Goal: Information Seeking & Learning: Learn about a topic

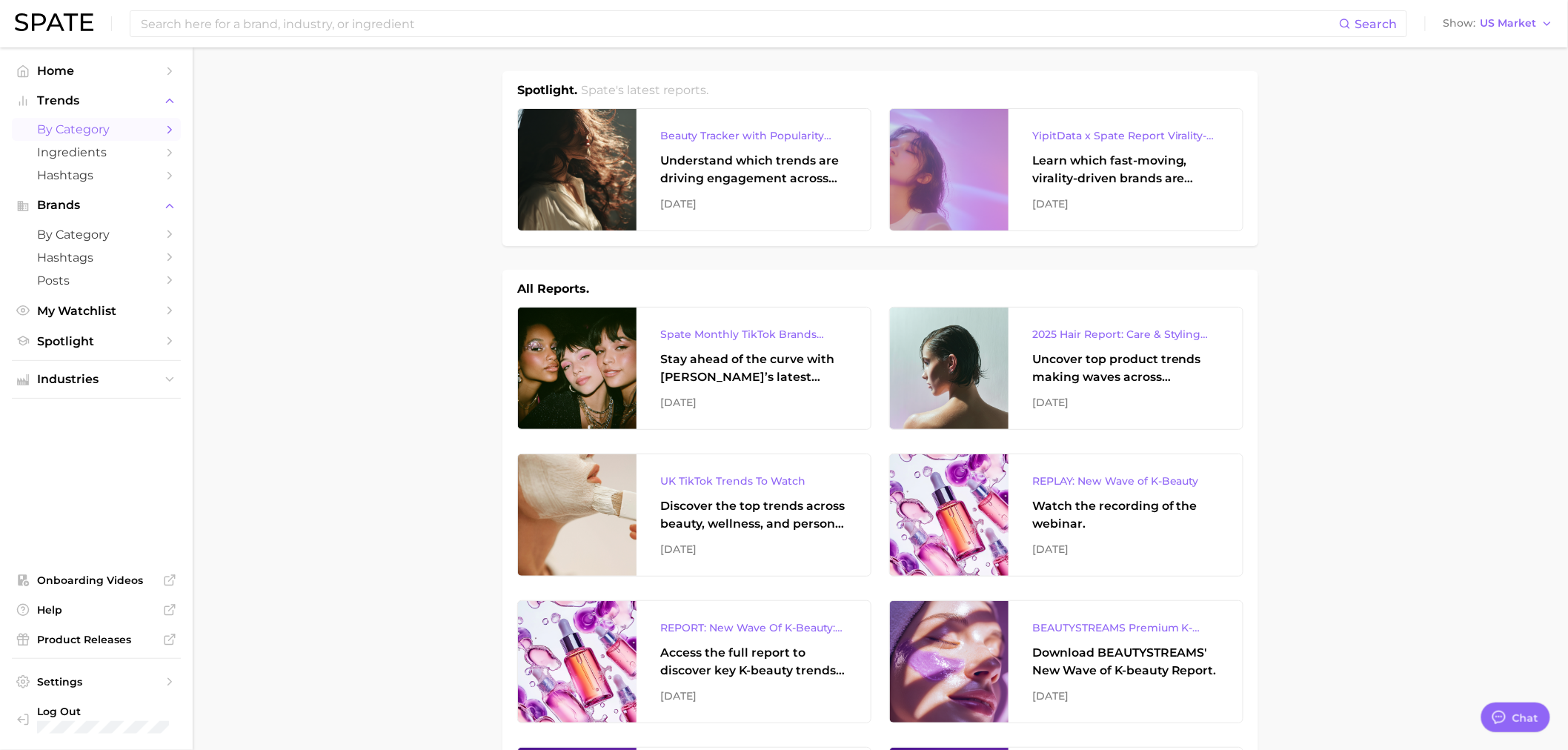
click at [86, 131] on span "by Category" at bounding box center [96, 128] width 118 height 14
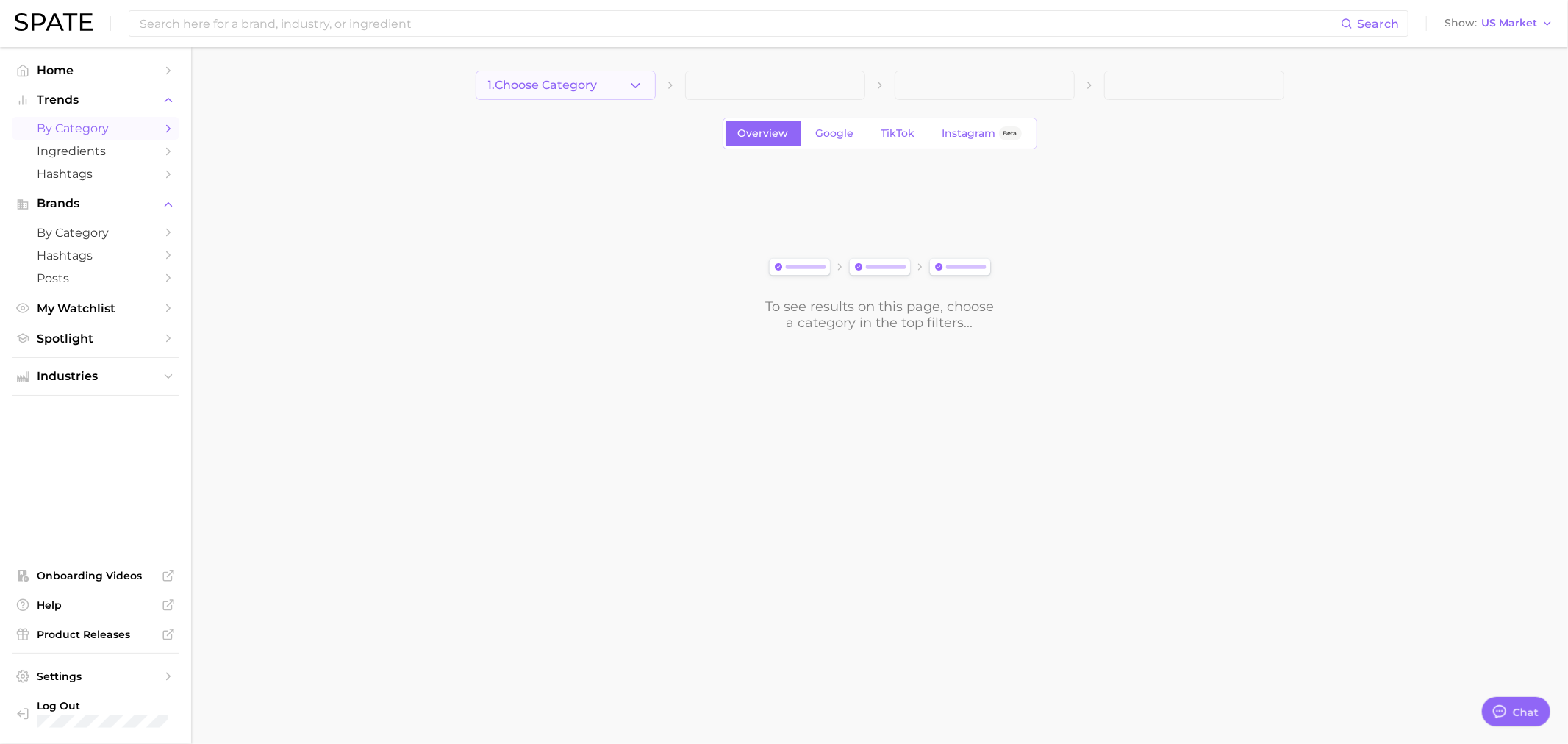
click at [636, 83] on icon "button" at bounding box center [635, 85] width 15 height 15
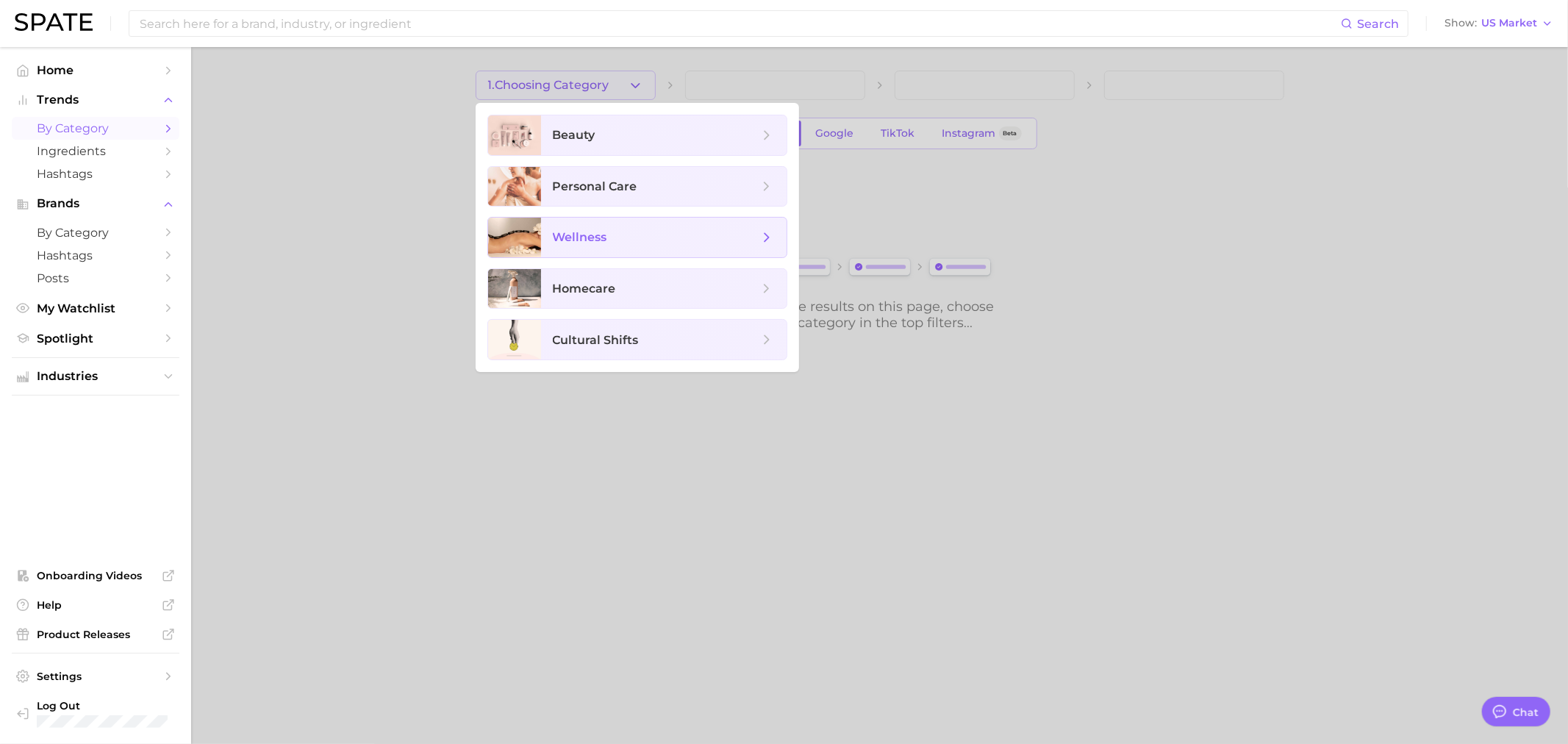
click at [617, 220] on span "wellness" at bounding box center [663, 237] width 246 height 40
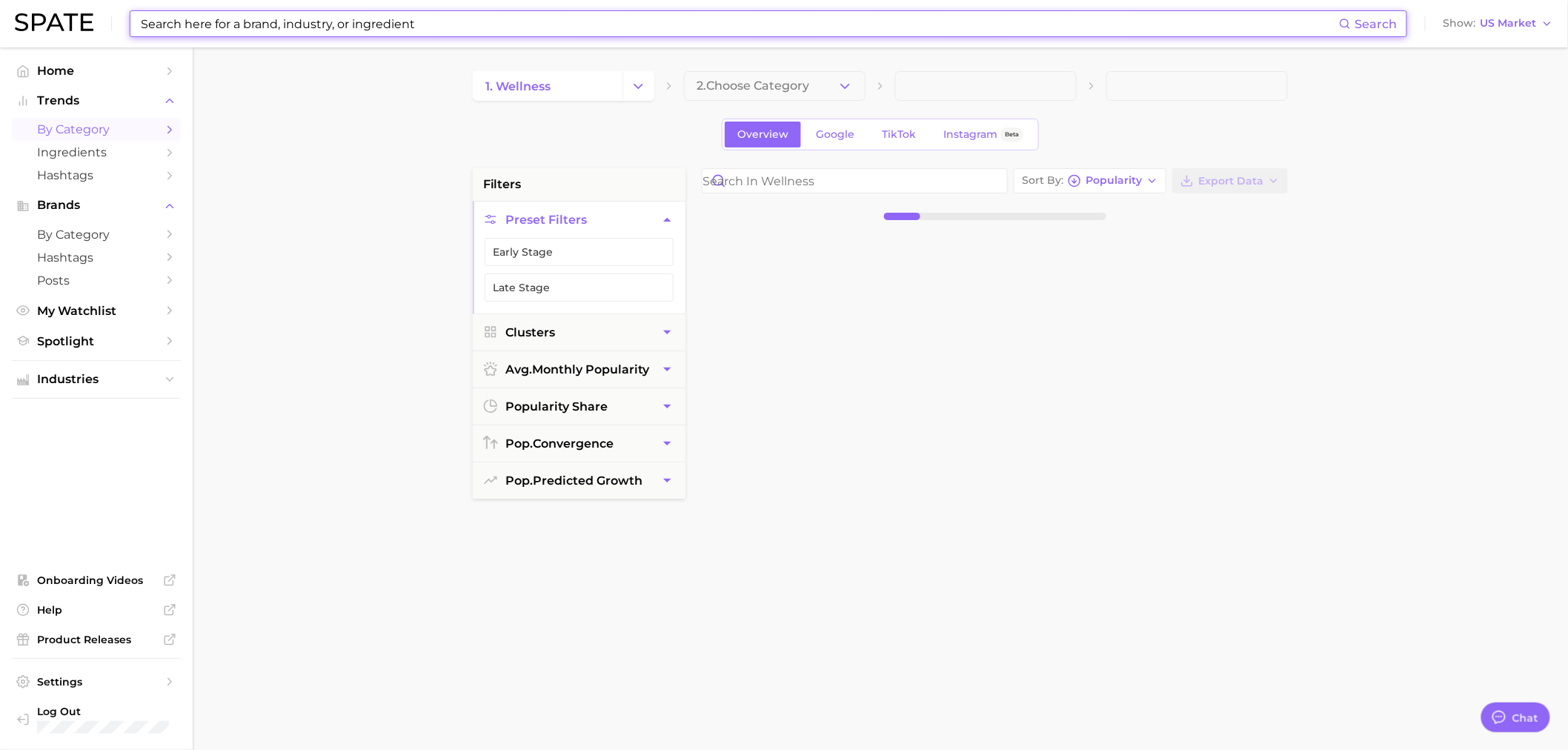
click at [328, 33] on input at bounding box center [739, 24] width 1199 height 25
type input "p"
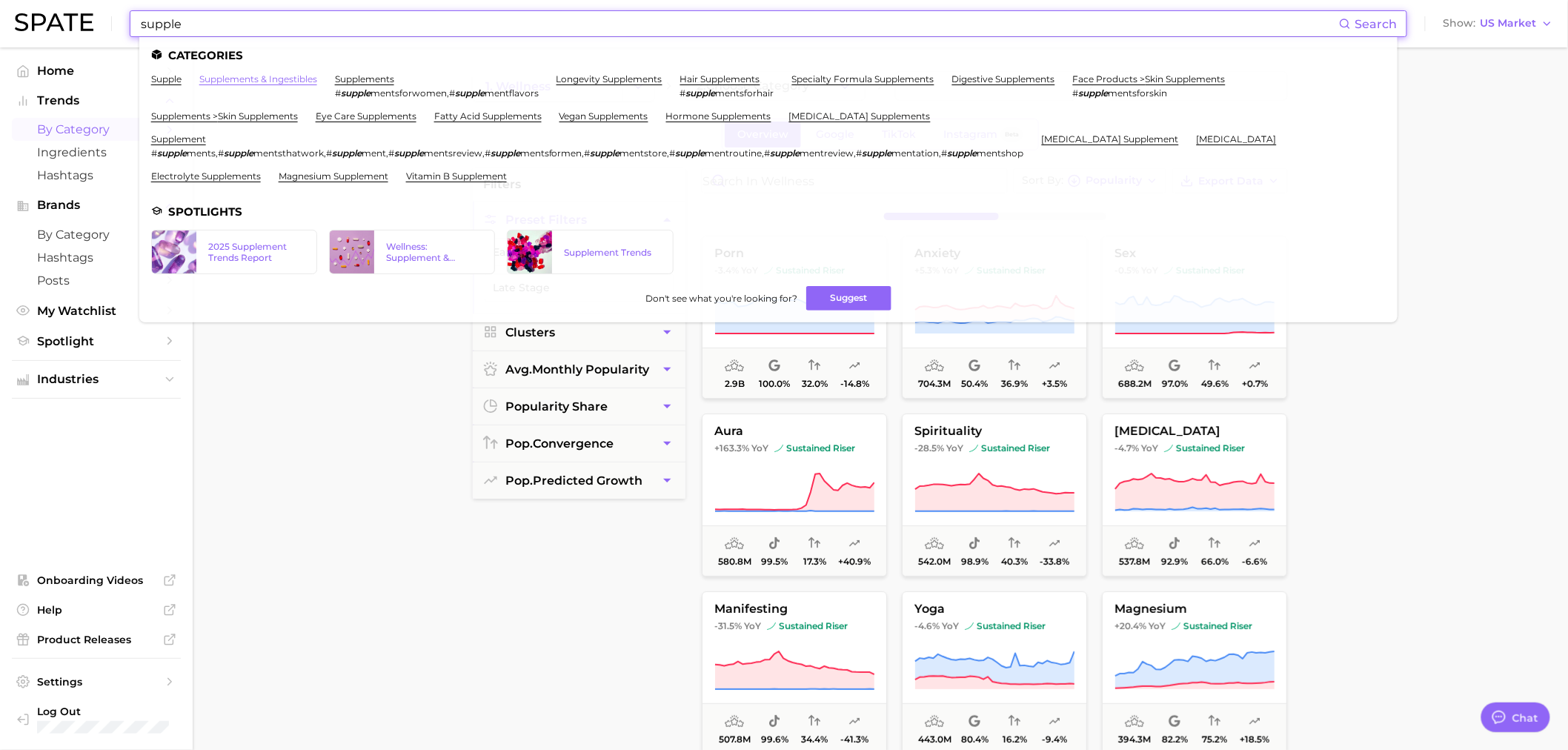
type input "supple"
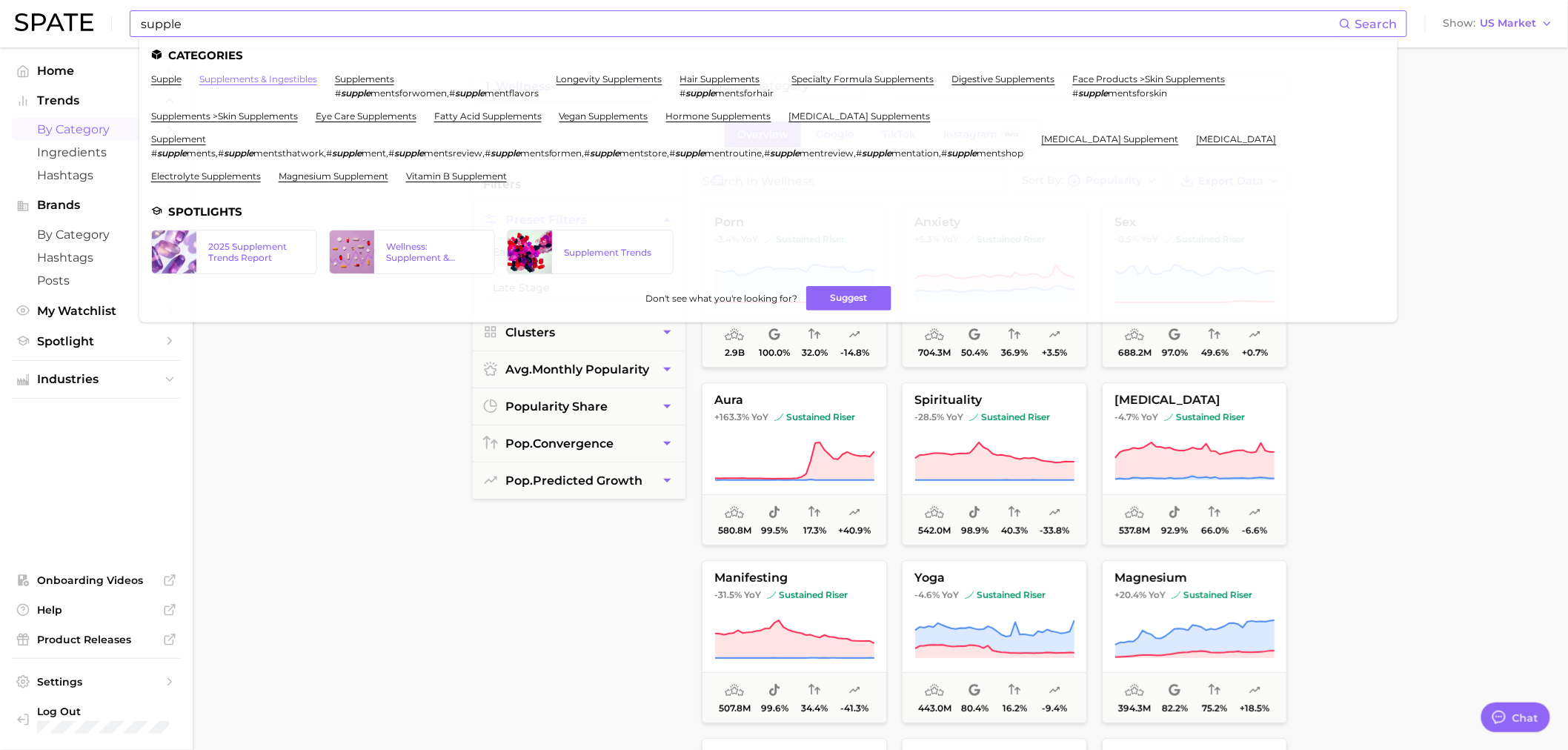
click at [241, 75] on link "supplements & ingestibles" at bounding box center [258, 79] width 117 height 11
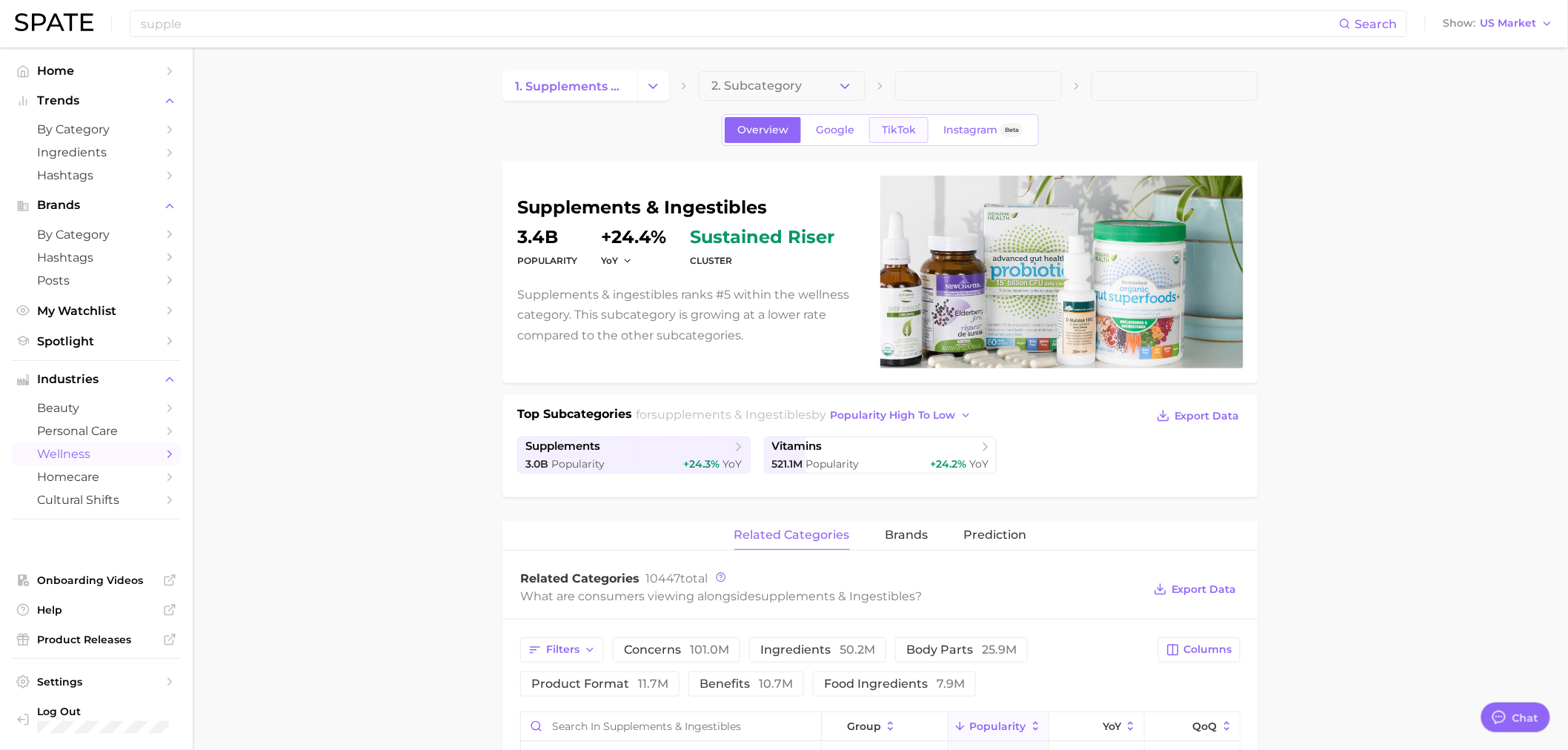
click at [900, 128] on span "TikTok" at bounding box center [898, 130] width 34 height 13
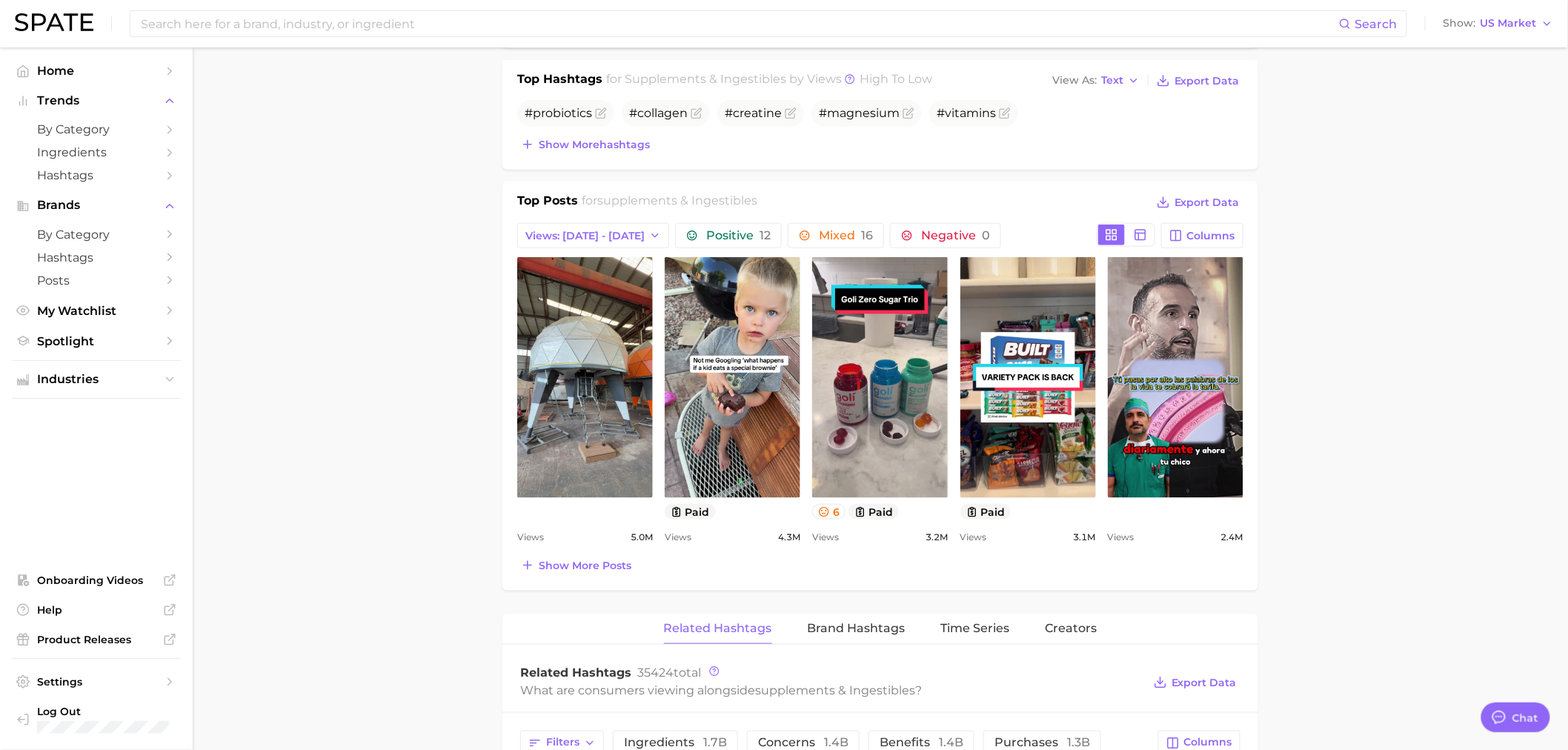
scroll to position [741, 0]
